Goal: Task Accomplishment & Management: Use online tool/utility

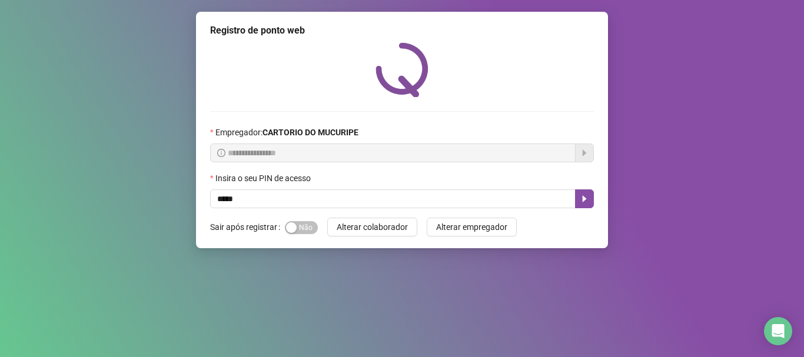
type input "*****"
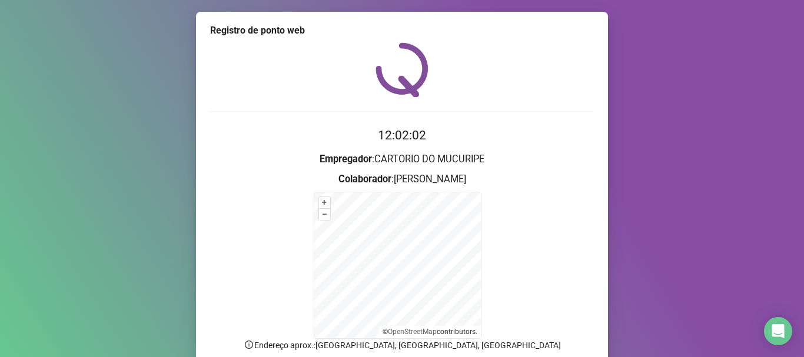
scroll to position [99, 0]
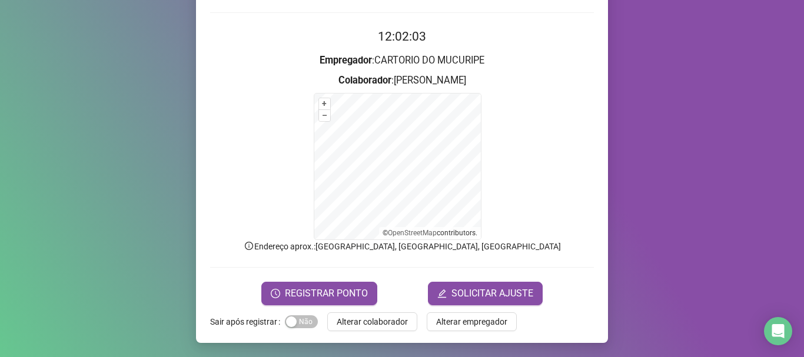
click at [297, 278] on form "12:02:03 Empregador : CARTORIO DO MUCURIPE Colaborador : [PERSON_NAME] + – ⇧ › …" at bounding box center [402, 166] width 384 height 278
click at [296, 283] on button "REGISTRAR PONTO" at bounding box center [319, 294] width 116 height 24
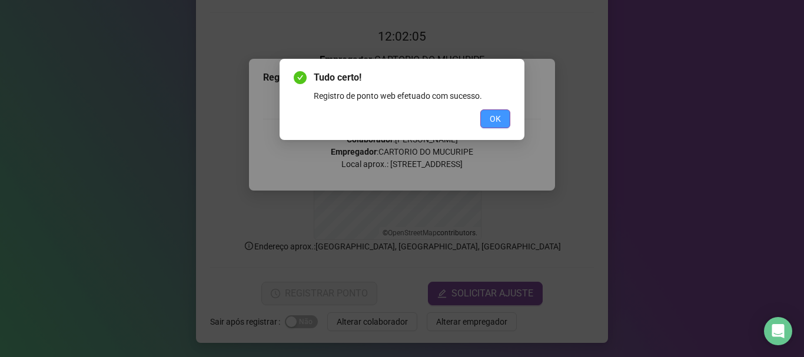
click at [486, 120] on button "OK" at bounding box center [495, 119] width 30 height 19
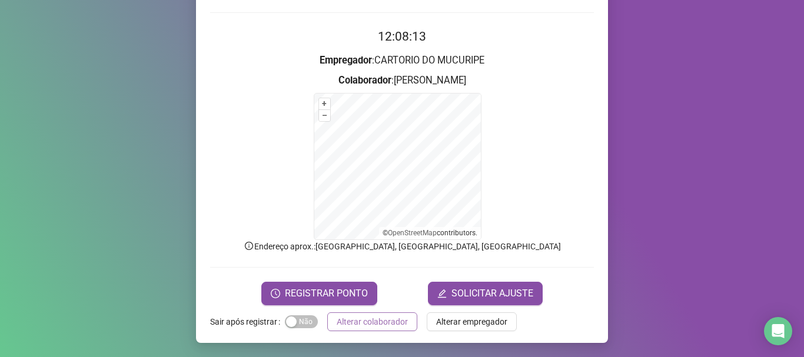
click at [362, 326] on span "Alterar colaborador" at bounding box center [372, 322] width 71 height 13
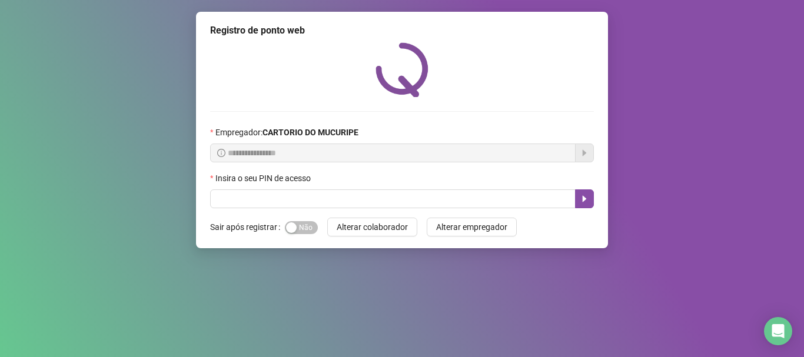
scroll to position [0, 0]
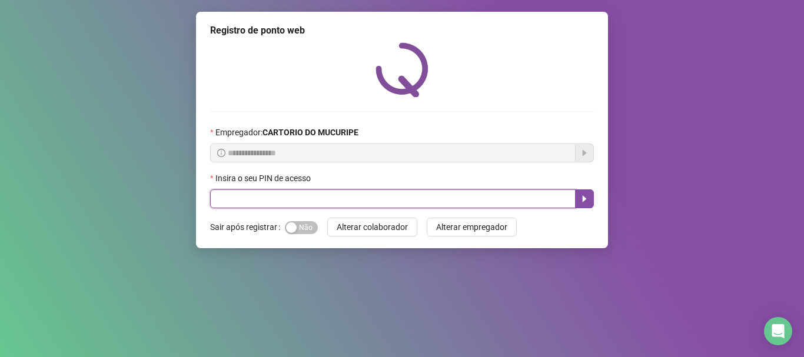
click at [298, 204] on input "text" at bounding box center [393, 199] width 366 height 19
type input "*****"
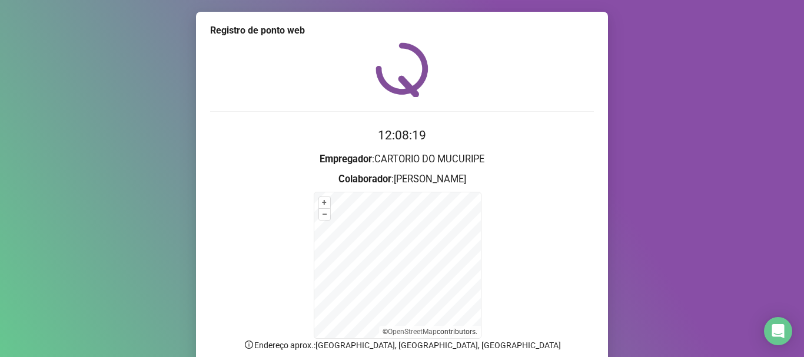
scroll to position [99, 0]
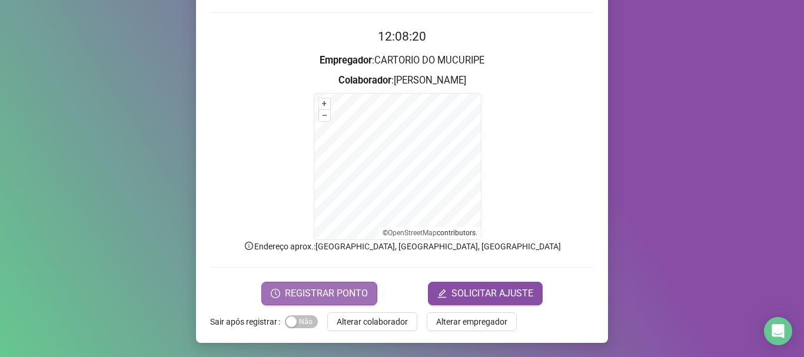
click at [307, 287] on span "REGISTRAR PONTO" at bounding box center [326, 294] width 83 height 14
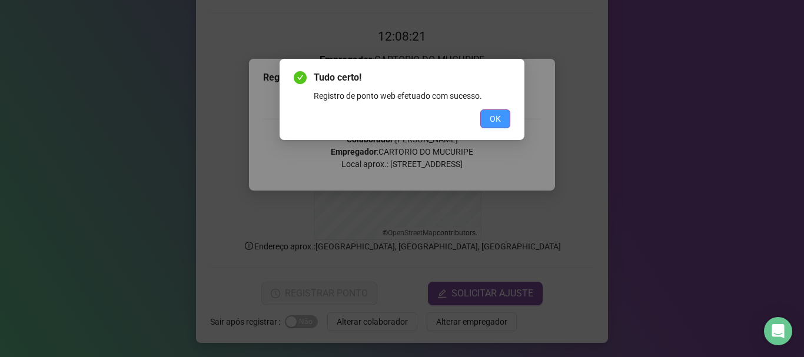
click at [493, 116] on span "OK" at bounding box center [495, 118] width 11 height 13
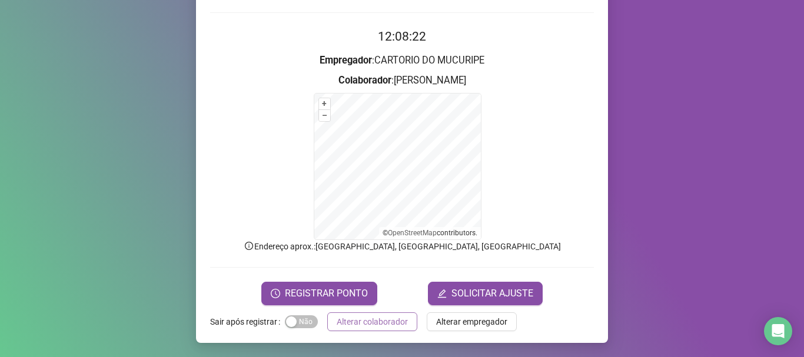
click at [395, 321] on span "Alterar colaborador" at bounding box center [372, 322] width 71 height 13
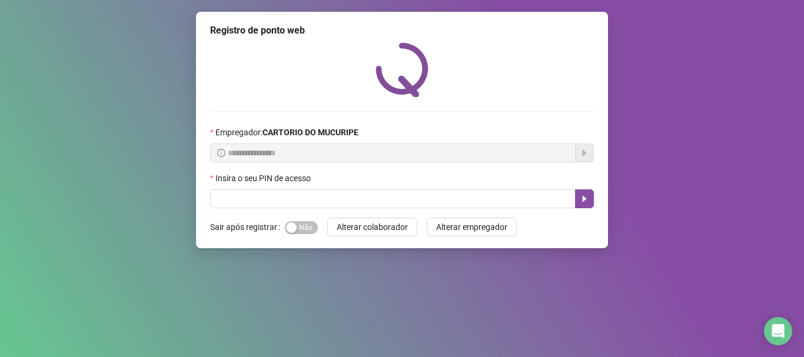
scroll to position [0, 0]
